Goal: Information Seeking & Learning: Check status

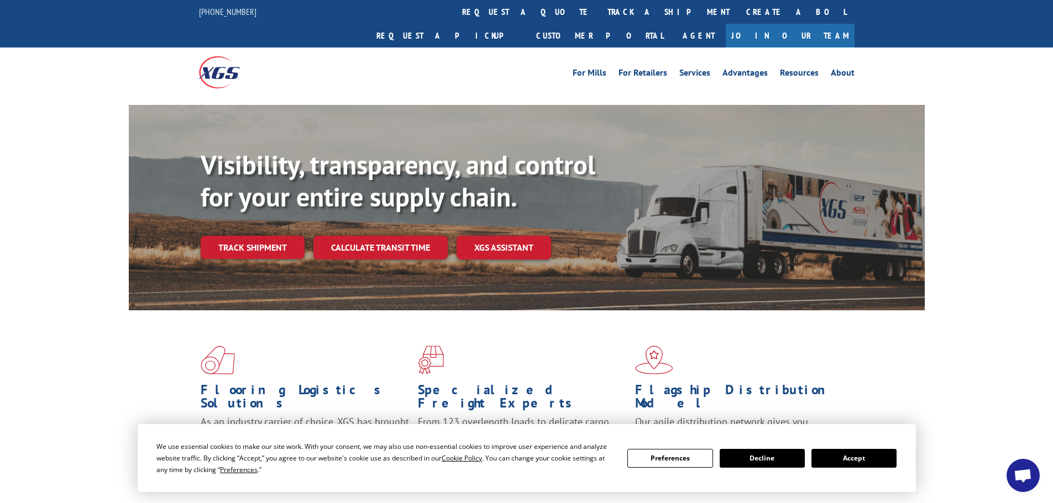
click at [850, 457] on button "Accept" at bounding box center [853, 458] width 85 height 19
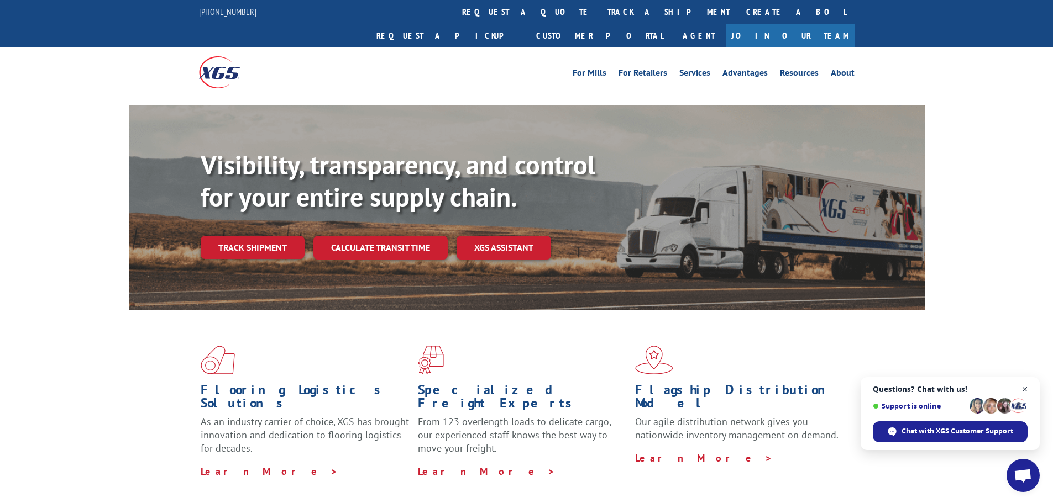
click at [1024, 386] on span "Close chat" at bounding box center [1025, 390] width 14 height 14
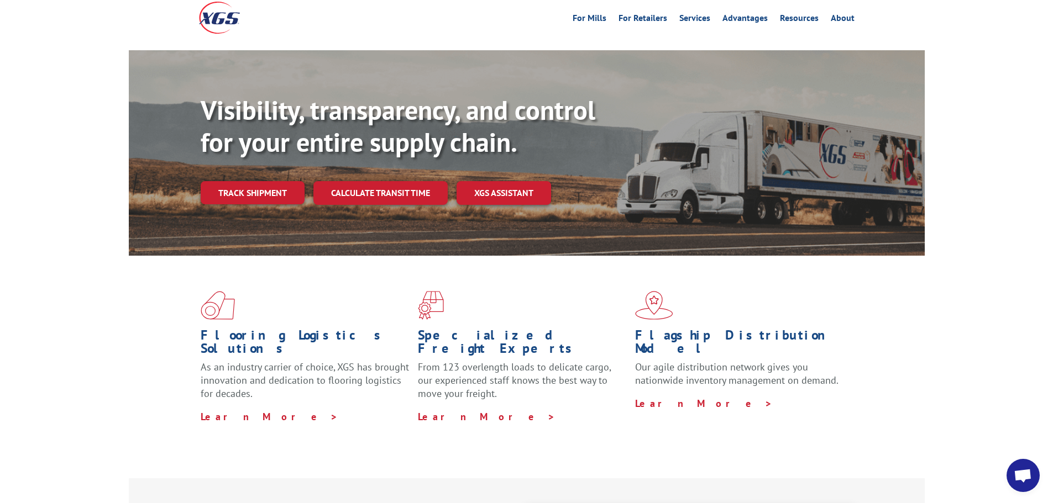
scroll to position [55, 0]
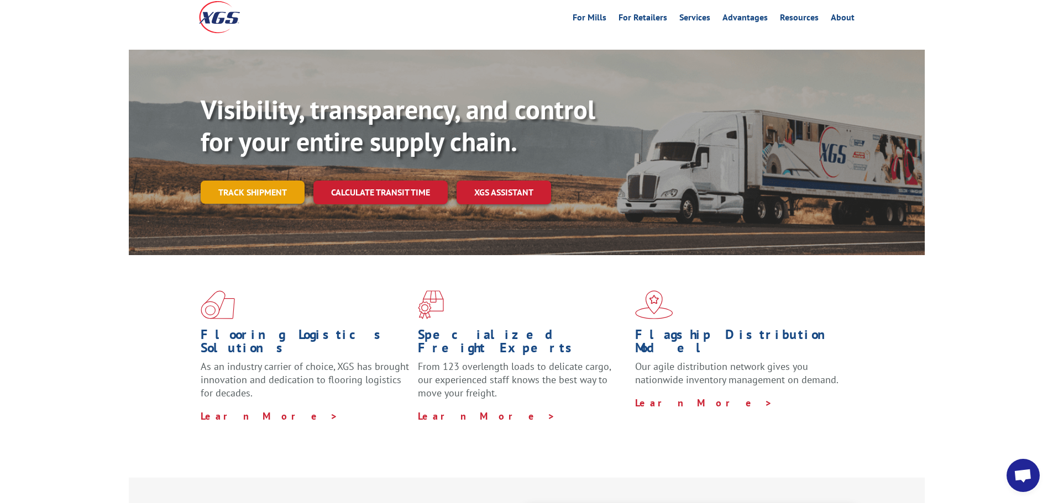
click at [276, 181] on link "Track shipment" at bounding box center [253, 192] width 104 height 23
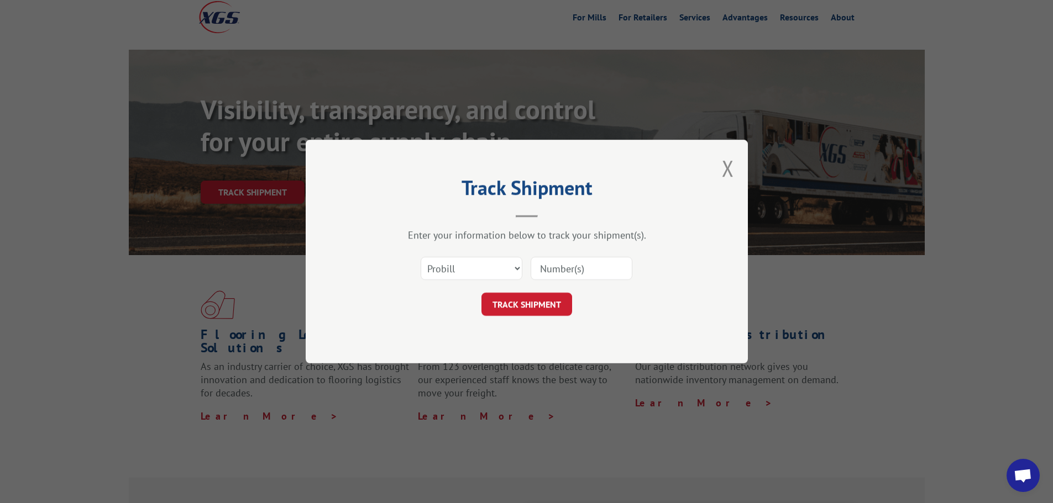
click at [602, 254] on div "Select category... Probill BOL PO" at bounding box center [527, 268] width 332 height 36
click at [601, 257] on input at bounding box center [581, 268] width 102 height 23
paste input "17471326"
type input "17471326"
click at [538, 304] on button "TRACK SHIPMENT" at bounding box center [526, 304] width 91 height 23
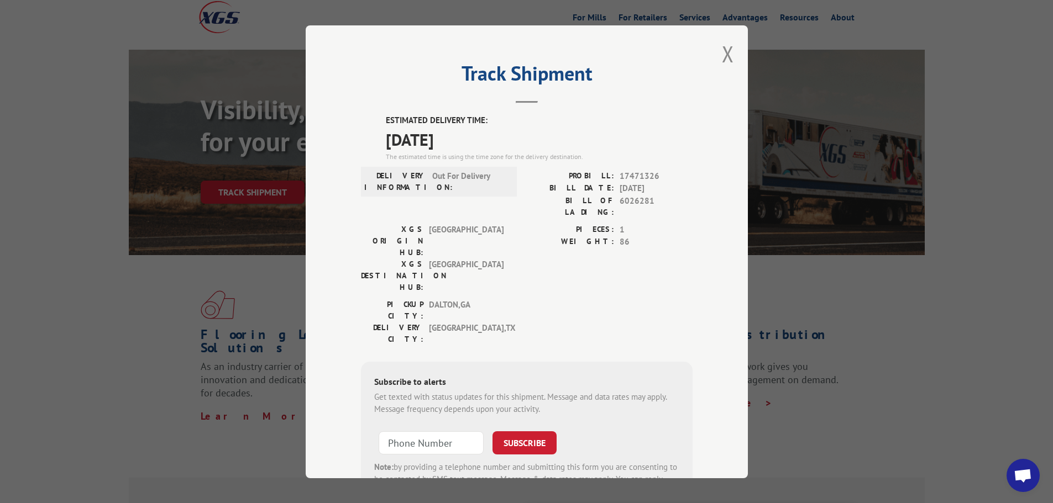
click at [235, 208] on div "Track Shipment ESTIMATED DELIVERY TIME: [DATE] The estimated time is using the …" at bounding box center [526, 251] width 1053 height 503
click at [235, 207] on div "Track Shipment ESTIMATED DELIVERY TIME: [DATE] The estimated time is using the …" at bounding box center [526, 251] width 1053 height 503
